Goal: Task Accomplishment & Management: Use online tool/utility

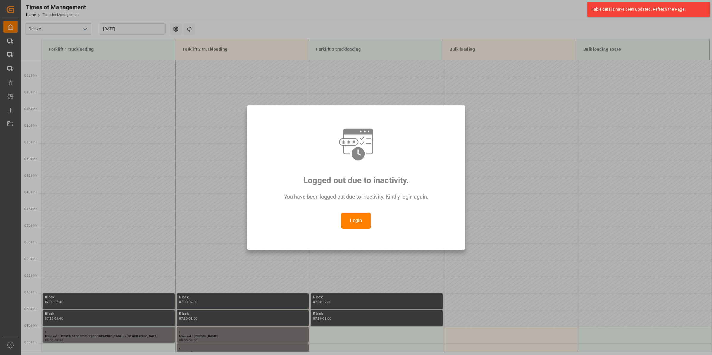
scroll to position [230, 0]
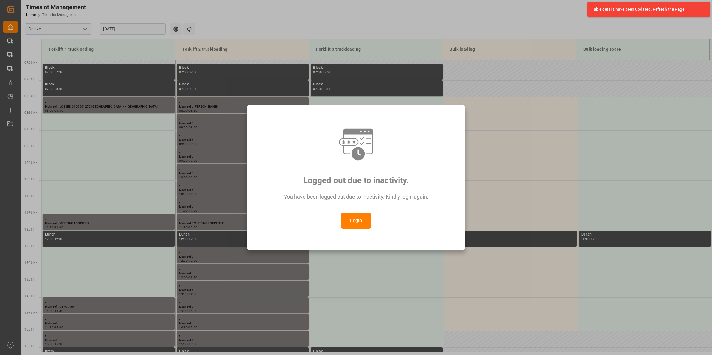
click at [354, 221] on button "Login" at bounding box center [356, 221] width 30 height 16
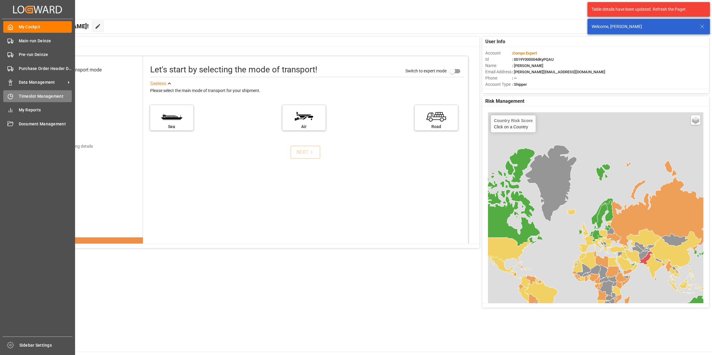
click at [32, 99] on span "Timeslot Management" at bounding box center [45, 96] width 53 height 6
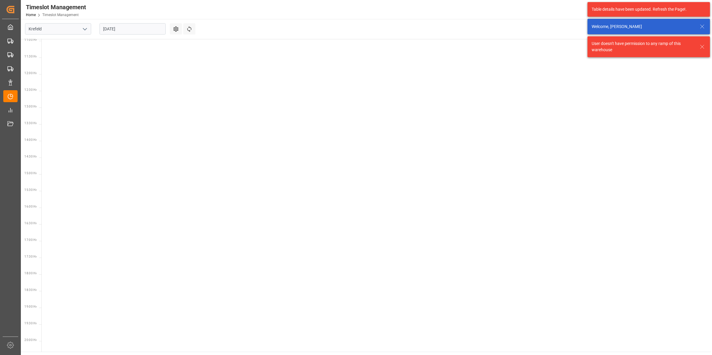
scroll to position [375, 0]
click at [86, 28] on icon "open menu" at bounding box center [84, 29] width 7 height 7
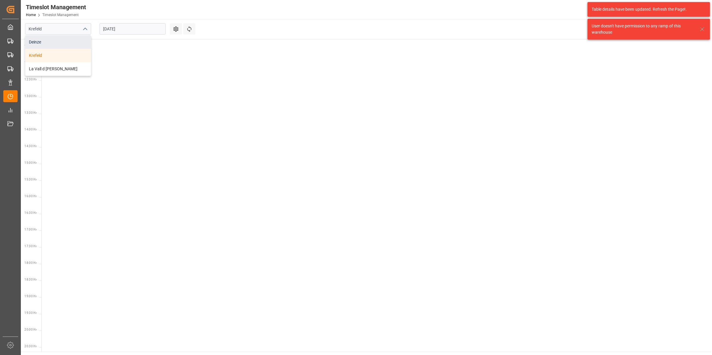
click at [46, 47] on div "Deinze" at bounding box center [58, 41] width 66 height 13
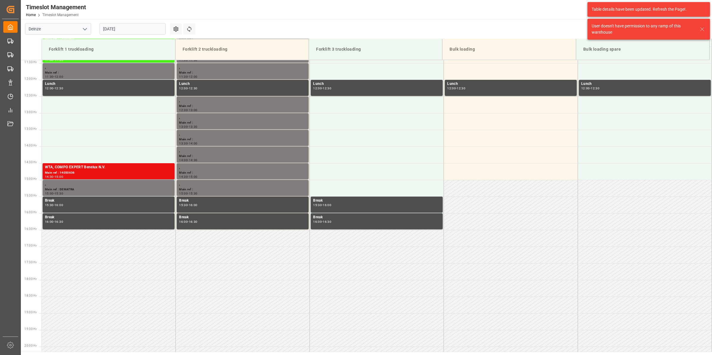
scroll to position [396, 0]
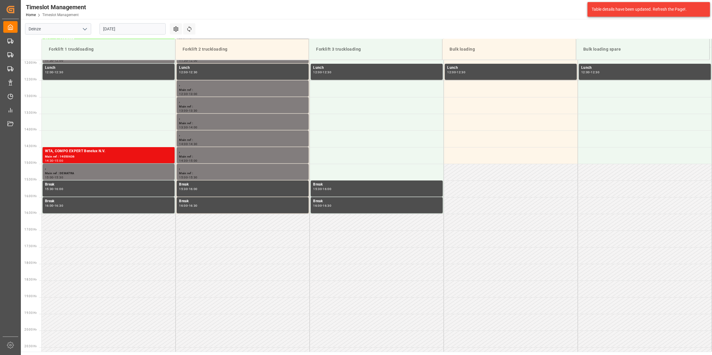
click at [116, 28] on input "[DATE]" at bounding box center [132, 28] width 66 height 11
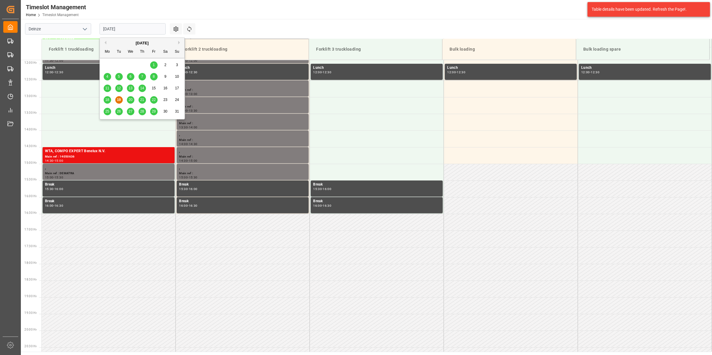
click at [128, 102] on div "20" at bounding box center [130, 99] width 7 height 7
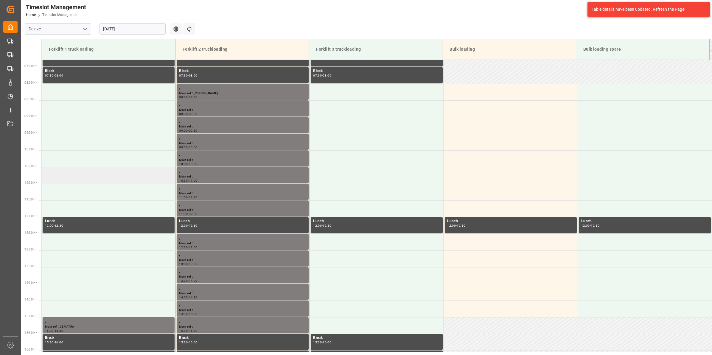
scroll to position [210, 0]
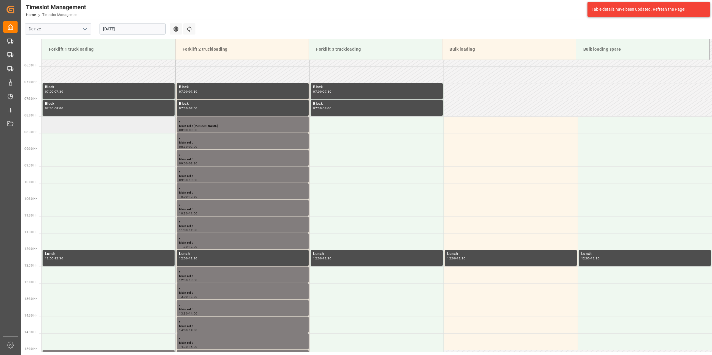
click at [78, 123] on td at bounding box center [109, 124] width 134 height 17
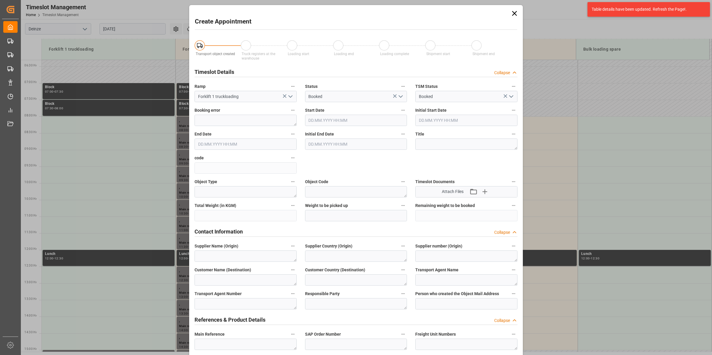
type input "[DATE] 08:00"
type input "[DATE] 08:30"
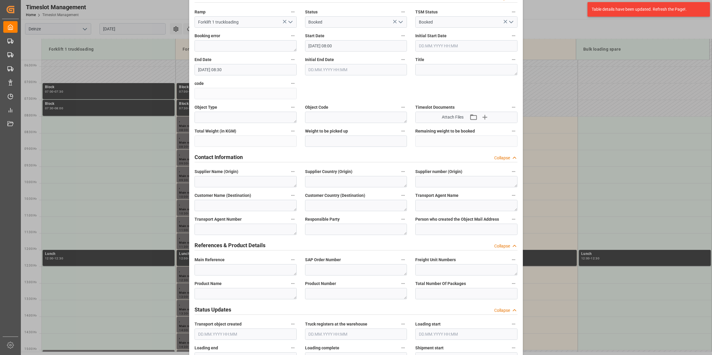
scroll to position [149, 0]
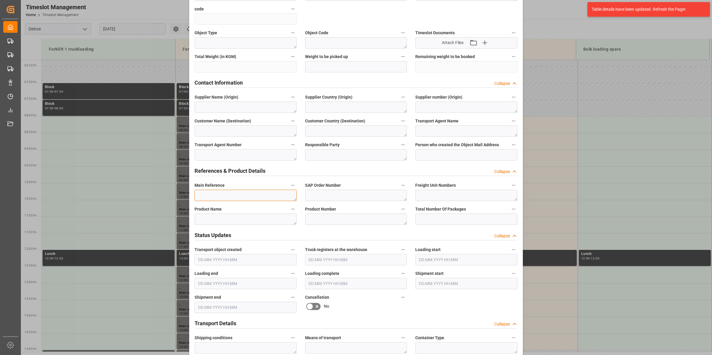
click at [244, 194] on textarea at bounding box center [245, 195] width 102 height 11
type textarea "[PERSON_NAME] World"
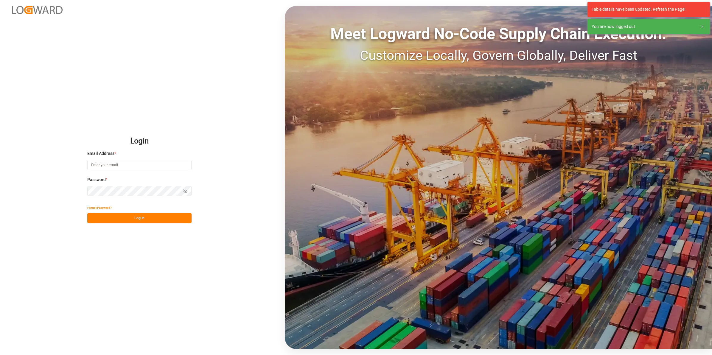
type input "[PERSON_NAME][EMAIL_ADDRESS][DOMAIN_NAME]"
click at [165, 217] on button "Log In" at bounding box center [139, 218] width 104 height 10
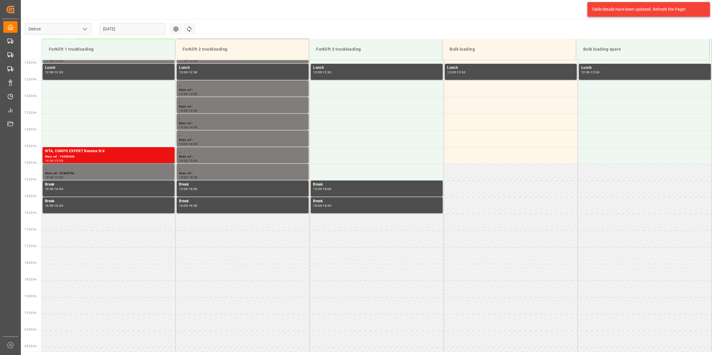
scroll to position [247, 0]
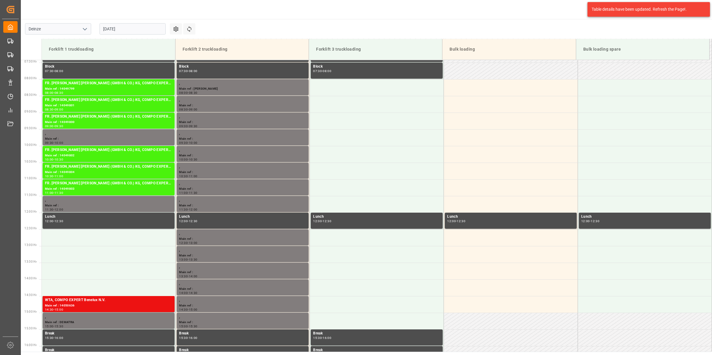
click at [125, 26] on input "[DATE]" at bounding box center [132, 28] width 66 height 11
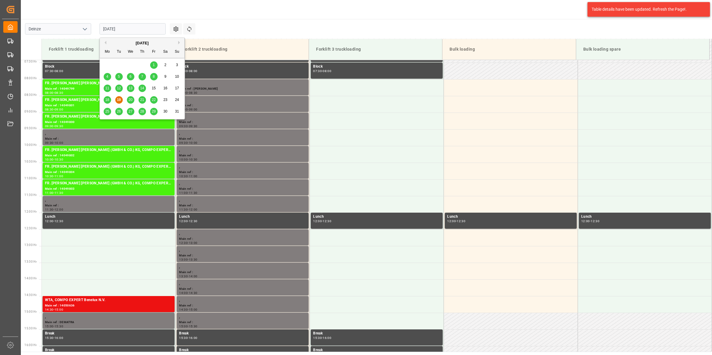
click at [128, 98] on span "20" at bounding box center [130, 100] width 4 height 4
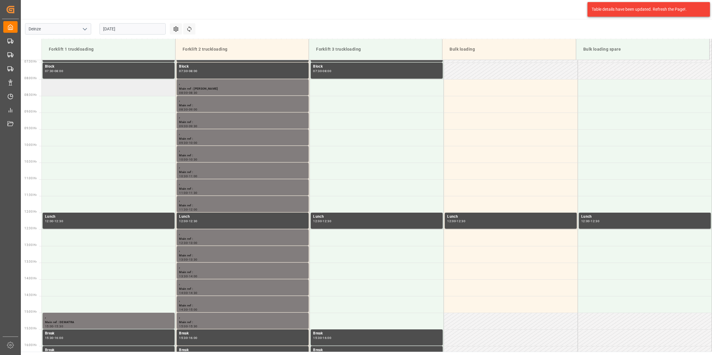
click at [102, 90] on td at bounding box center [109, 87] width 134 height 17
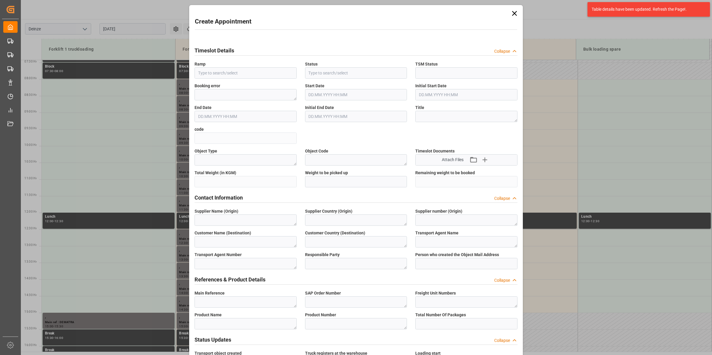
type input "Forklift 1 truckloading"
type input "Booked"
type input "[DATE] 08:00"
type input "[DATE] 08:30"
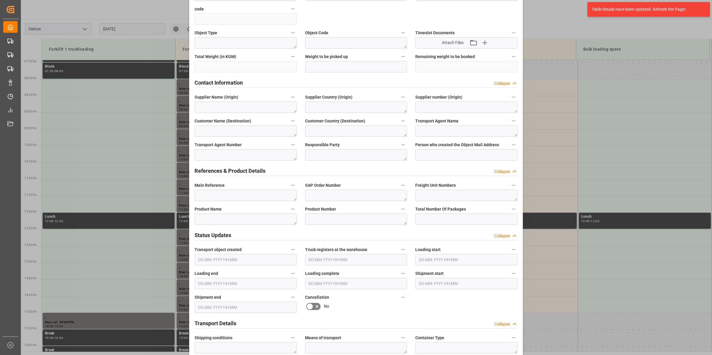
scroll to position [223, 0]
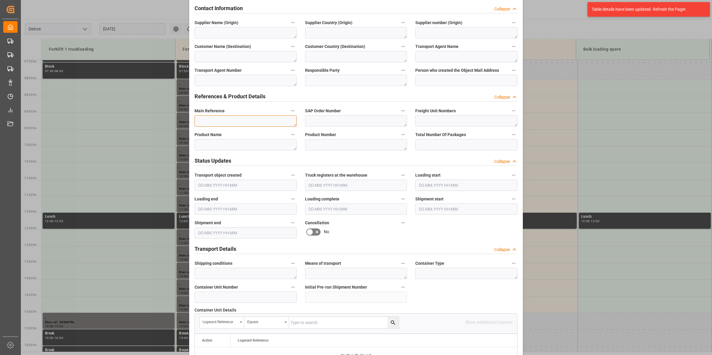
click at [224, 120] on textarea at bounding box center [245, 120] width 102 height 11
paste textarea "0005741737/3700/CRG"
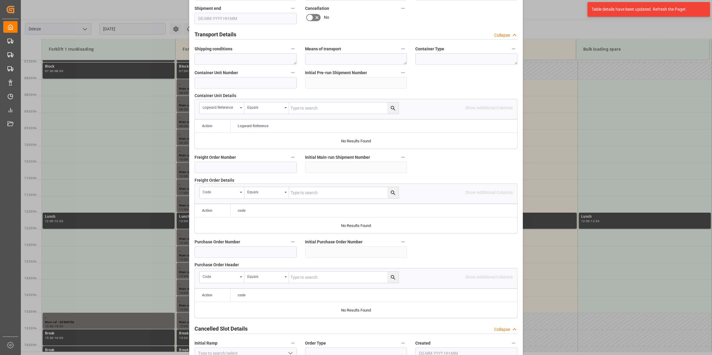
scroll to position [472, 0]
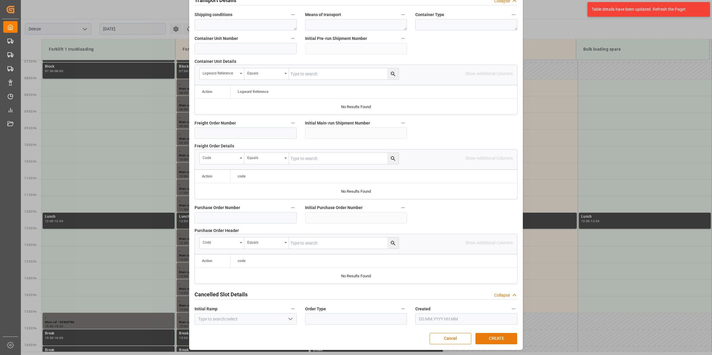
type textarea "[PERSON_NAME] World 0005741737/3700/CRG"
click at [503, 339] on button "CREATE" at bounding box center [496, 338] width 42 height 11
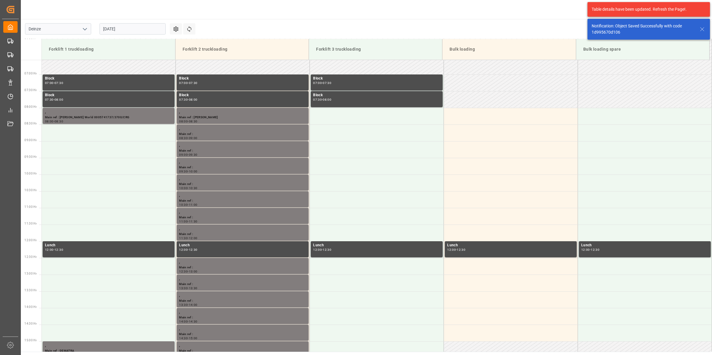
scroll to position [230, 0]
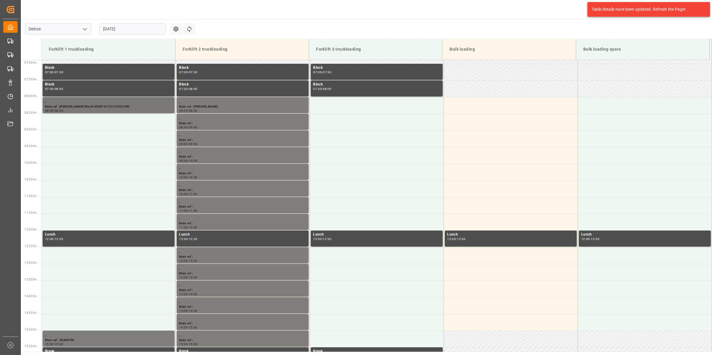
click at [85, 107] on div "Main ref : [PERSON_NAME] World 0005741737/3700/CRG" at bounding box center [108, 106] width 127 height 5
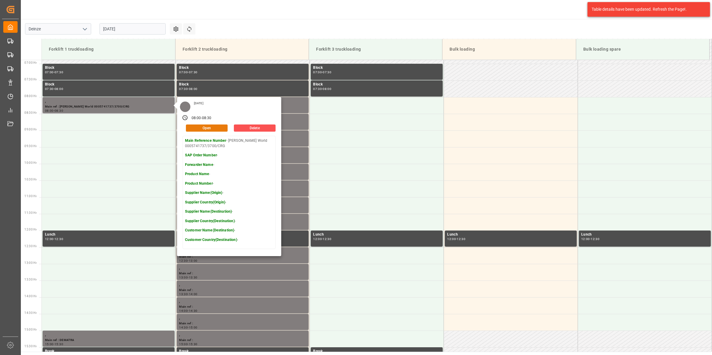
click at [208, 127] on button "Open" at bounding box center [207, 127] width 42 height 7
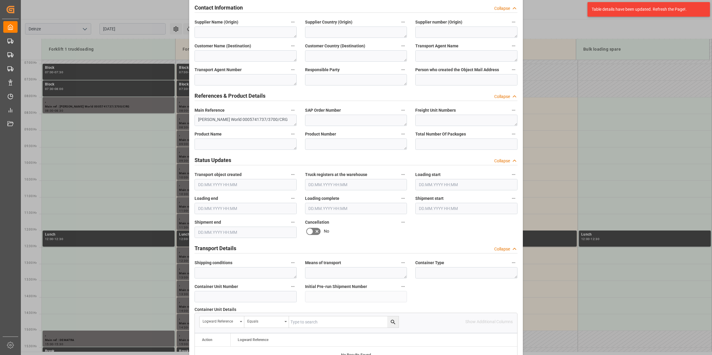
scroll to position [212, 0]
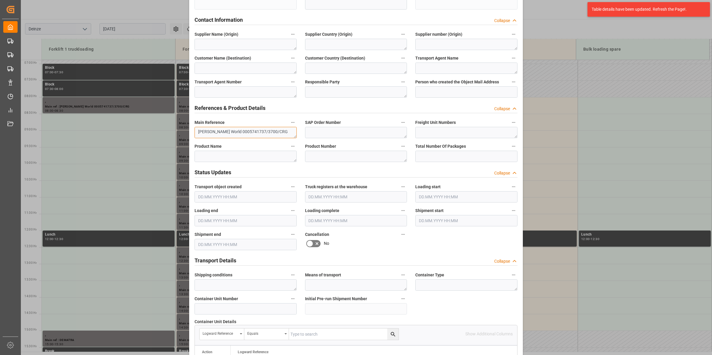
drag, startPoint x: 280, startPoint y: 130, endPoint x: 232, endPoint y: 127, distance: 48.9
click at [232, 127] on textarea "[PERSON_NAME] World 0005741737/3700/CRG" at bounding box center [245, 132] width 102 height 11
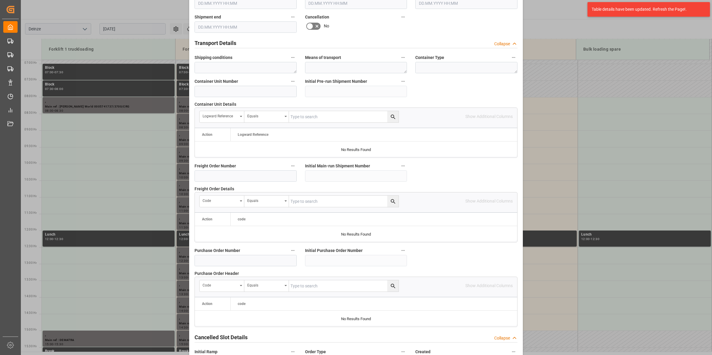
scroll to position [472, 0]
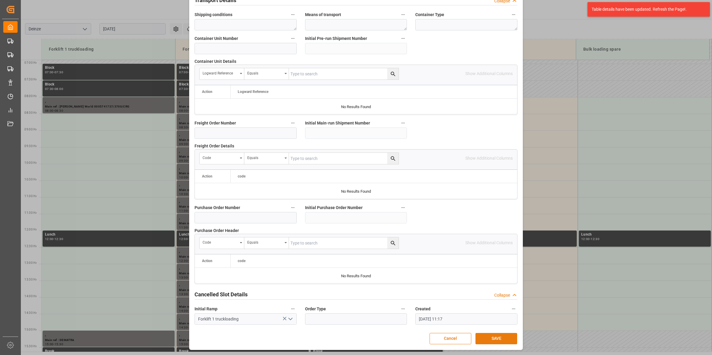
type textarea "[PERSON_NAME] World 8 palettes Spruzit"
click at [500, 337] on button "SAVE" at bounding box center [496, 338] width 42 height 11
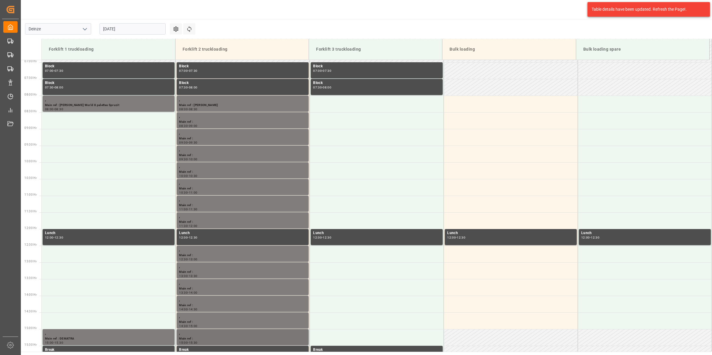
scroll to position [230, 0]
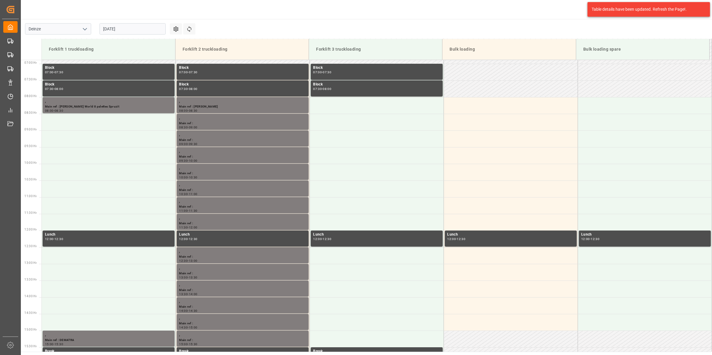
click at [121, 32] on input "[DATE]" at bounding box center [132, 28] width 66 height 11
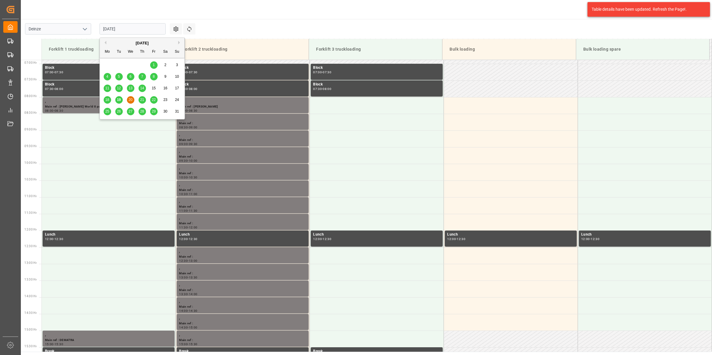
click at [118, 110] on span "26" at bounding box center [119, 111] width 4 height 4
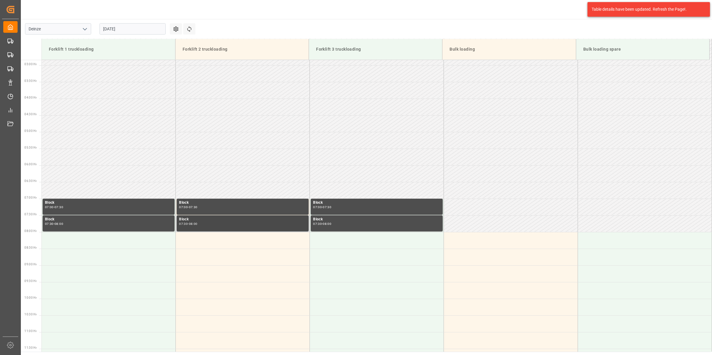
scroll to position [20, 0]
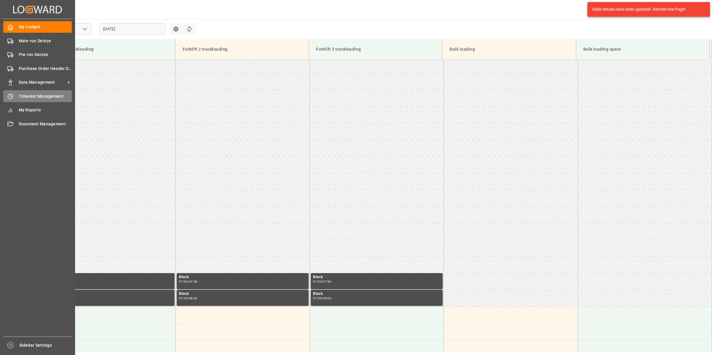
click at [17, 95] on div "Timeslot Management Timeslot Management" at bounding box center [37, 96] width 68 height 12
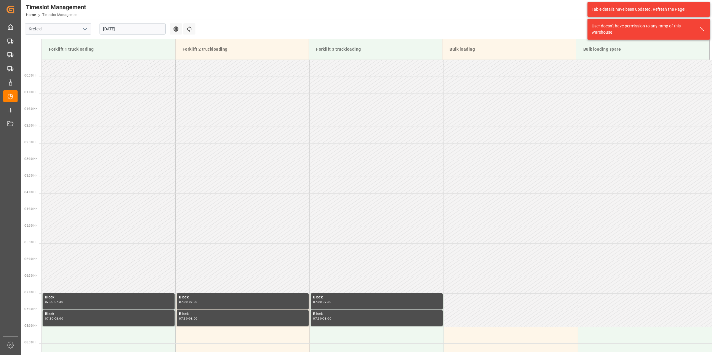
click at [81, 27] on icon "open menu" at bounding box center [84, 29] width 7 height 7
click at [66, 44] on div "Deinze" at bounding box center [58, 41] width 66 height 13
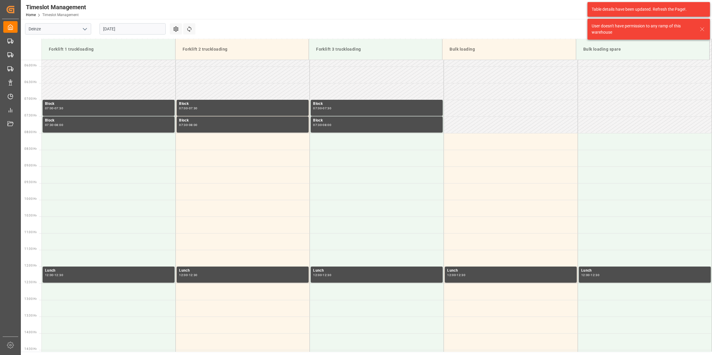
click at [131, 25] on input "[DATE]" at bounding box center [132, 28] width 66 height 11
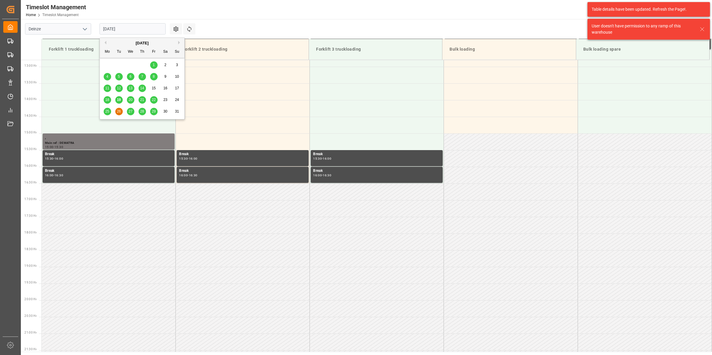
scroll to position [430, 0]
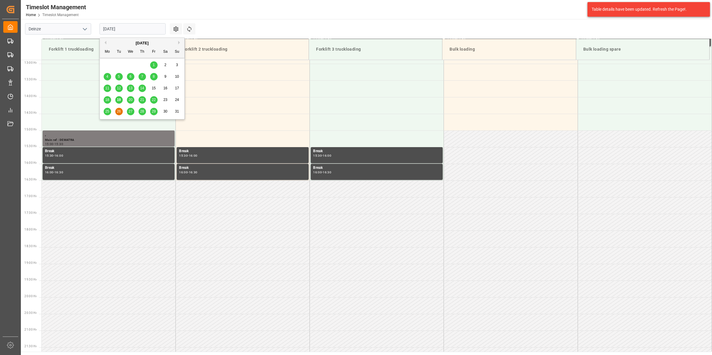
click at [106, 112] on span "25" at bounding box center [107, 111] width 4 height 4
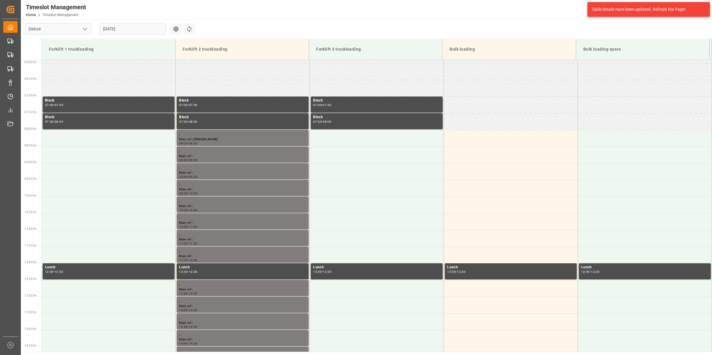
scroll to position [244, 0]
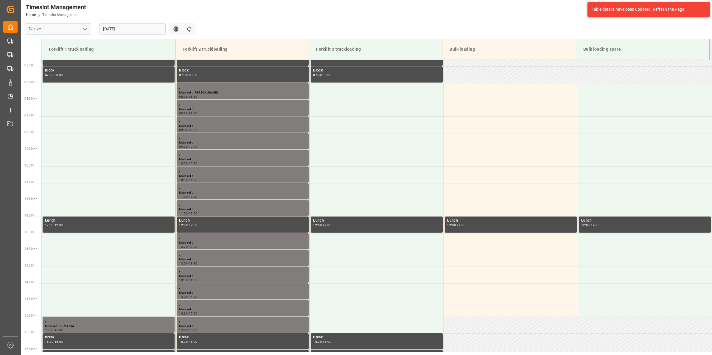
click at [124, 27] on input "[DATE]" at bounding box center [132, 28] width 66 height 11
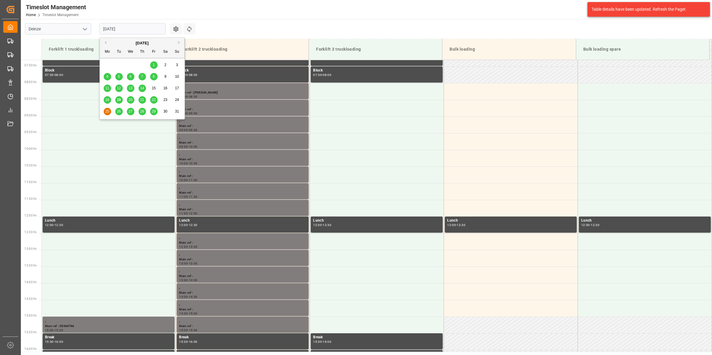
click at [116, 112] on div "26" at bounding box center [118, 111] width 7 height 7
